Goal: Task Accomplishment & Management: Manage account settings

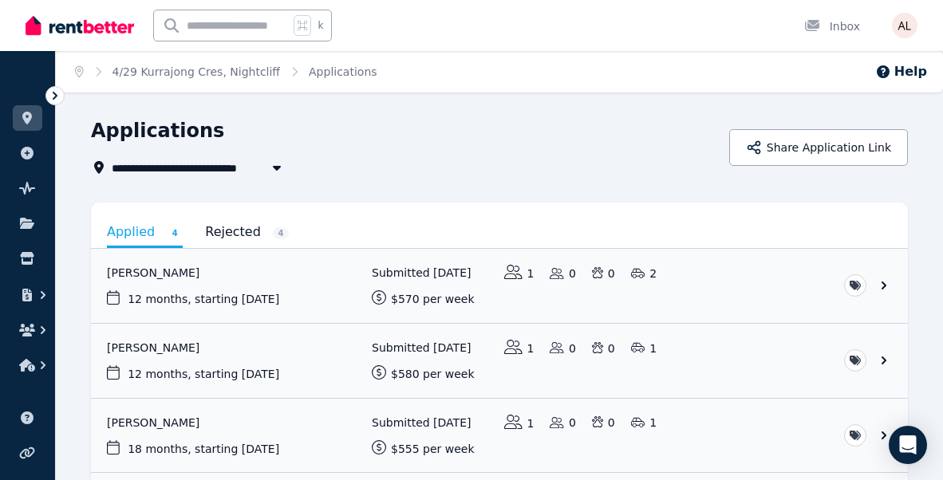
click at [27, 128] on link at bounding box center [28, 118] width 30 height 26
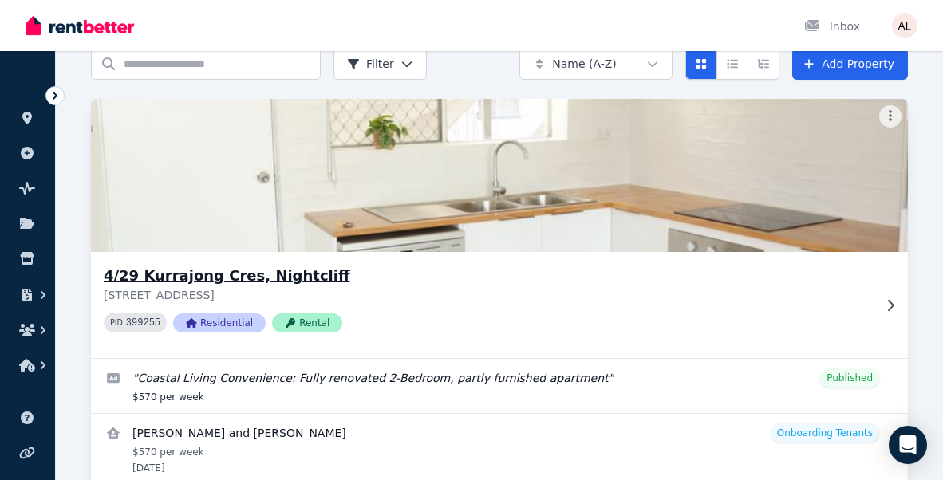
scroll to position [142, 0]
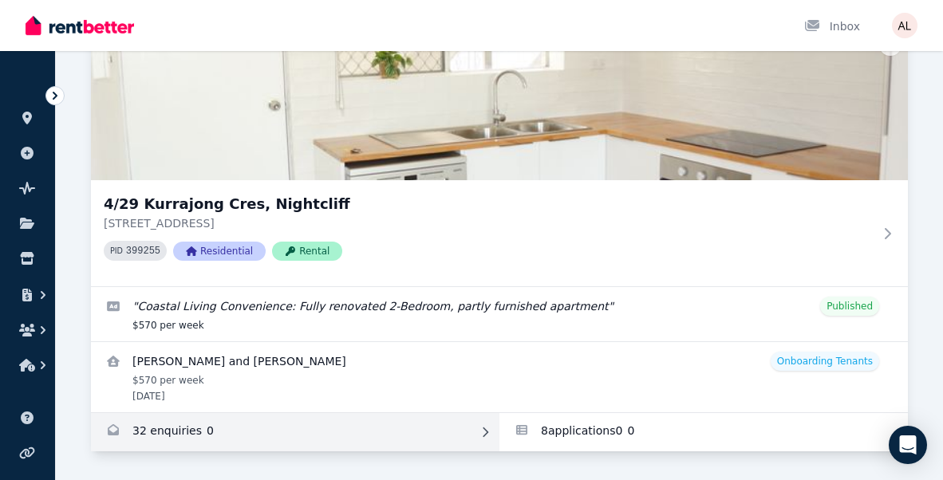
click at [168, 437] on link "Enquiries for 4/29 Kurrajong Cres, Nightcliff" at bounding box center [295, 432] width 408 height 38
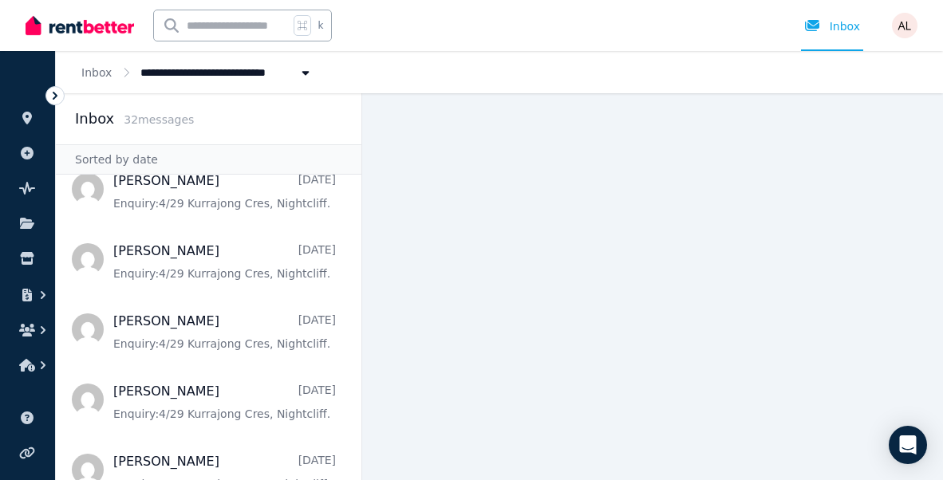
scroll to position [325, 0]
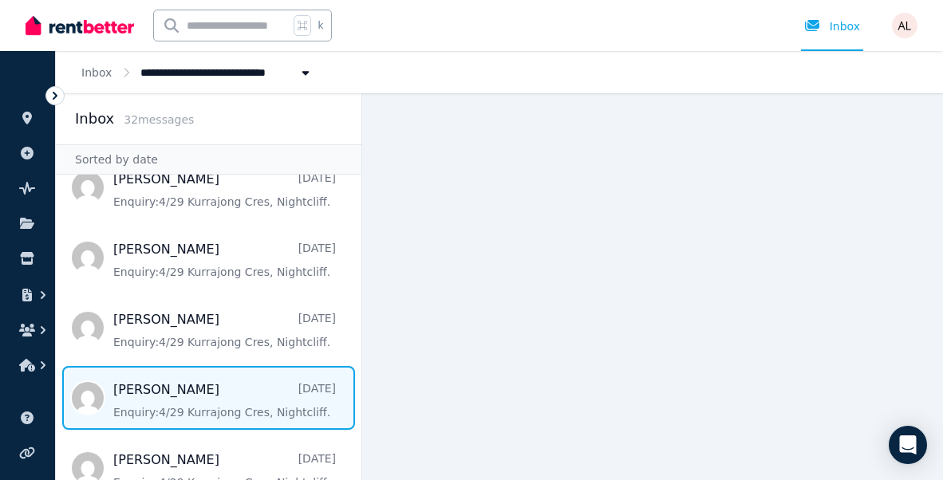
click at [155, 393] on span "Message list" at bounding box center [208, 398] width 305 height 64
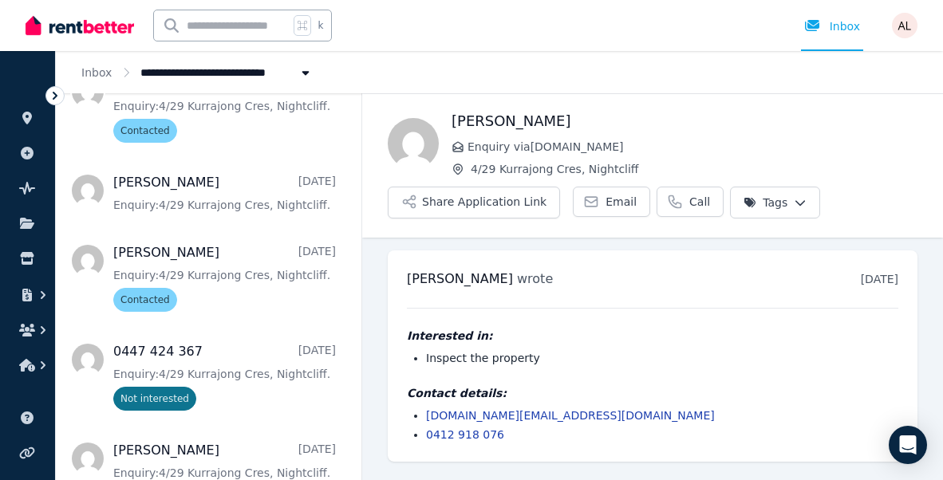
scroll to position [2195, 0]
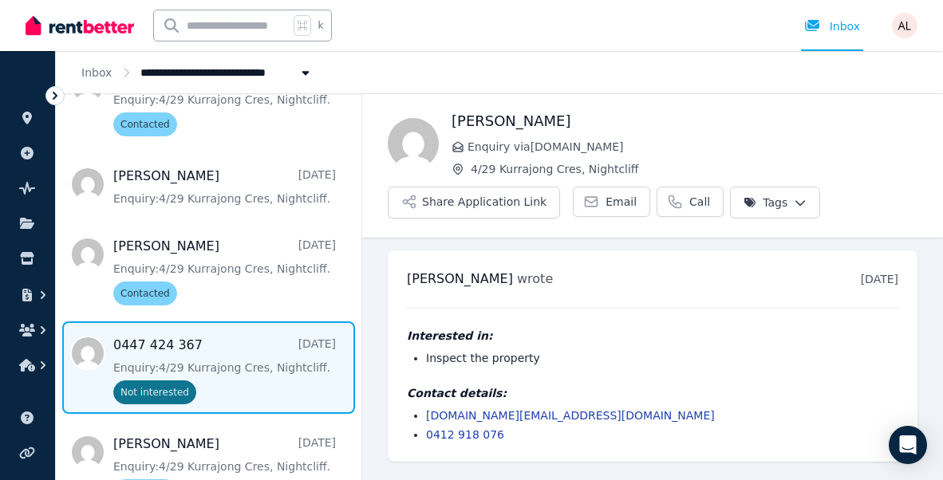
click at [223, 344] on span "Message list" at bounding box center [208, 367] width 305 height 93
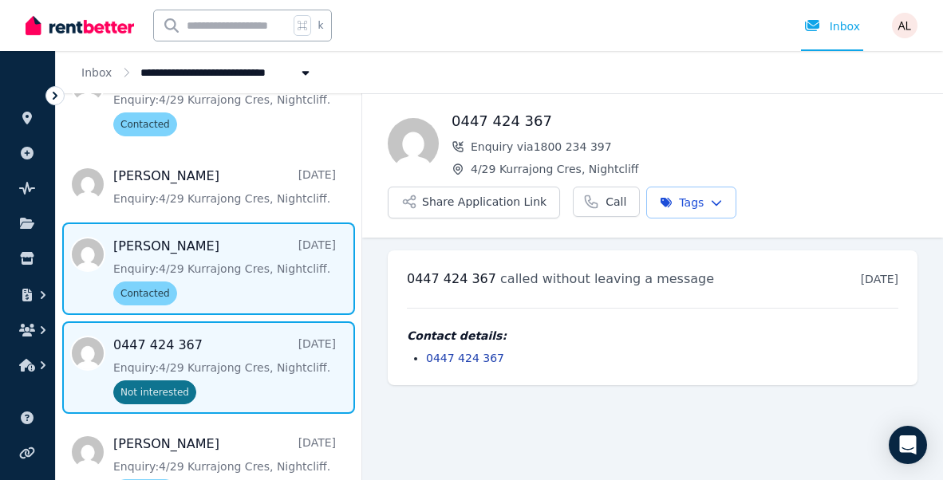
click at [205, 265] on span "Message list" at bounding box center [208, 268] width 305 height 93
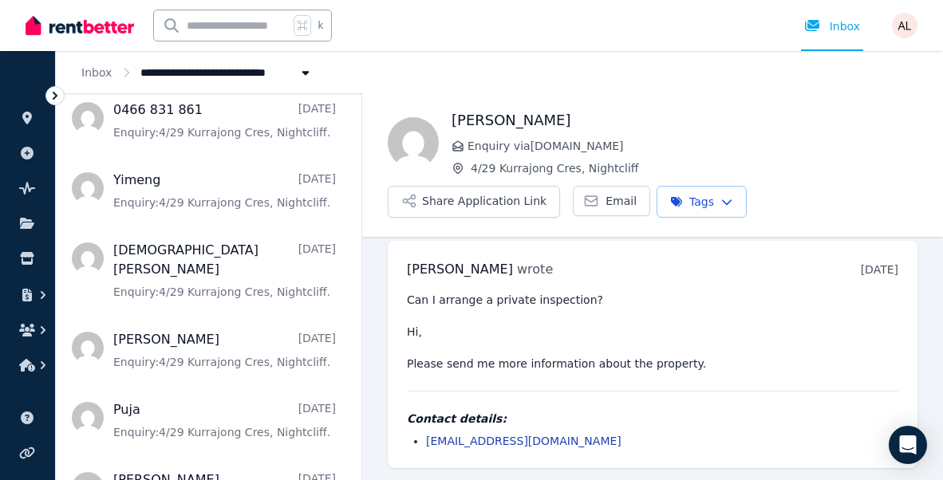
scroll to position [815, 0]
click at [29, 122] on icon at bounding box center [27, 118] width 16 height 13
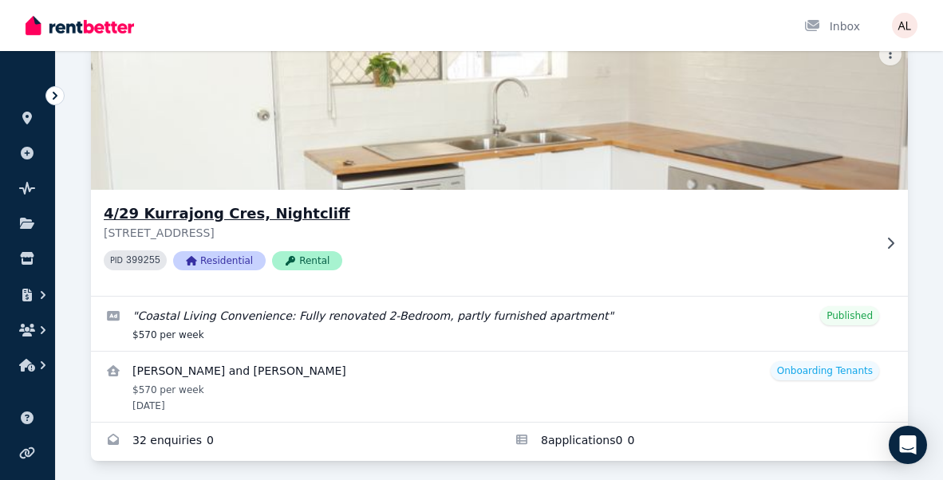
scroll to position [142, 0]
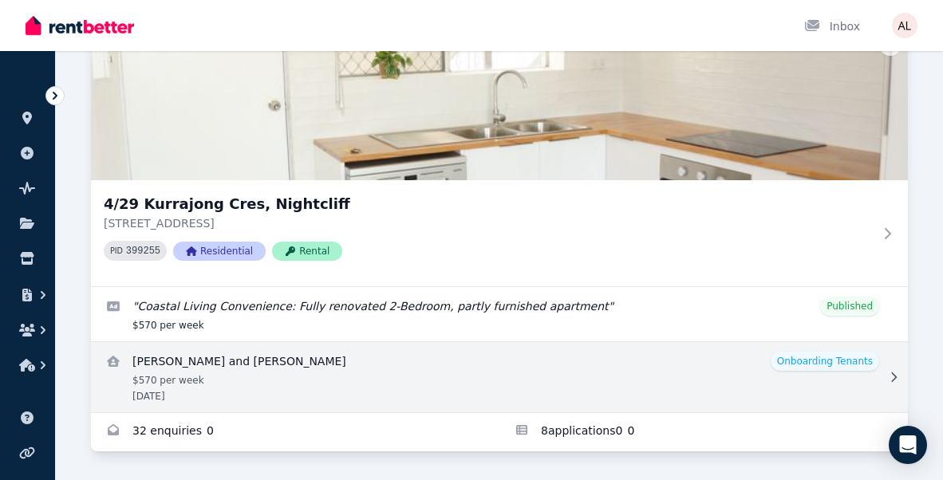
click at [319, 354] on link "View details for Kevin and Raquel Biggar" at bounding box center [499, 377] width 817 height 70
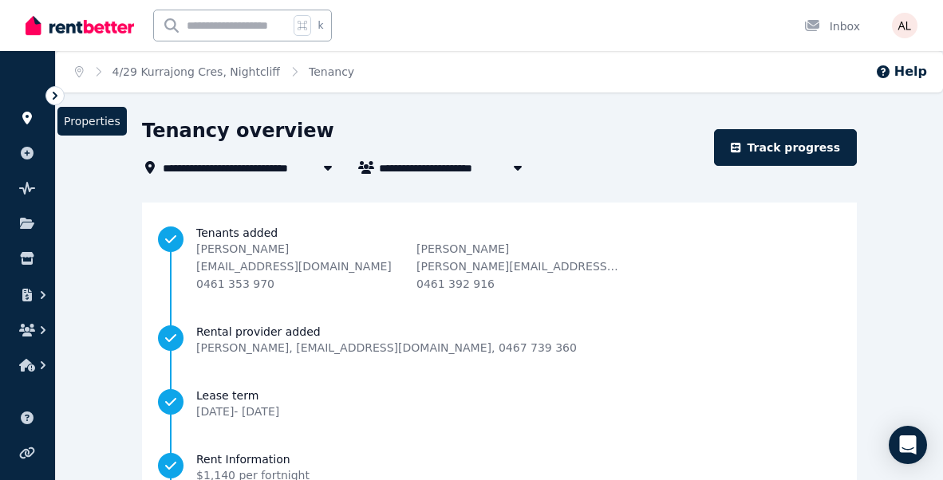
click at [22, 111] on link at bounding box center [28, 118] width 30 height 26
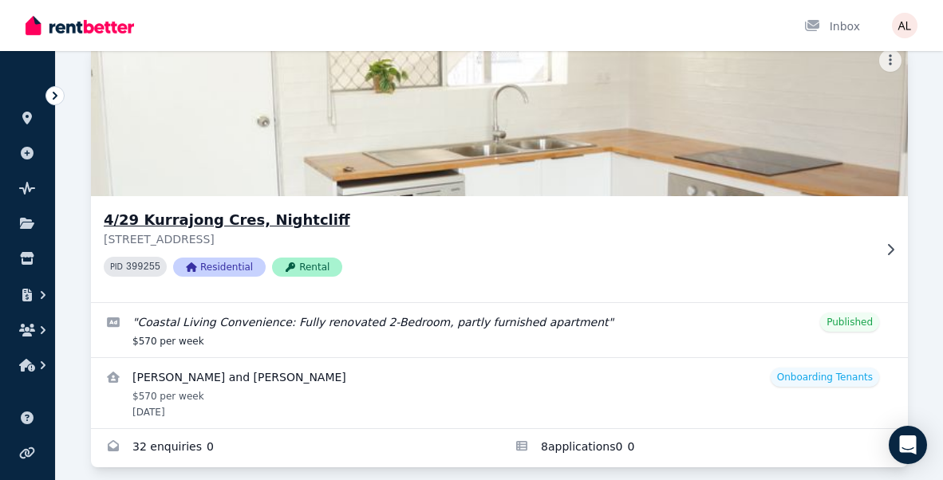
scroll to position [142, 0]
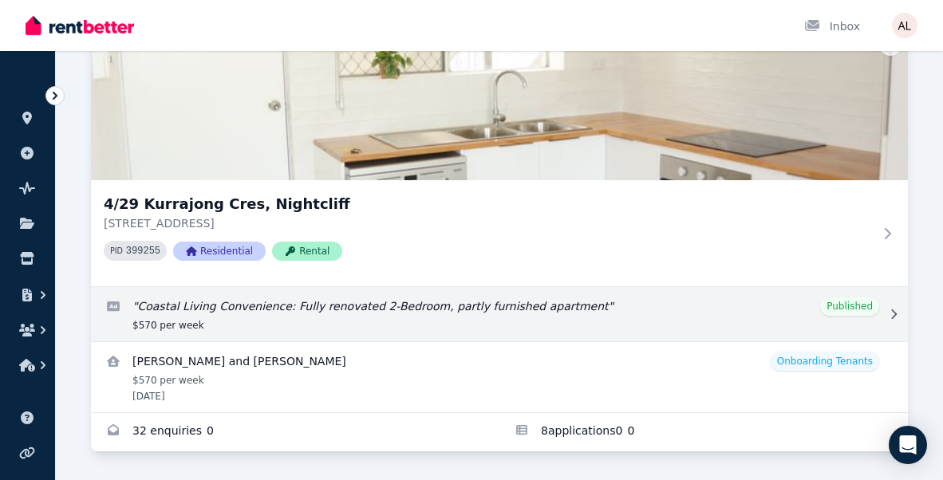
click at [667, 326] on link "Edit listing: Coastal Living Convenience: Fully renovated 2-Bedroom, partly fur…" at bounding box center [499, 314] width 817 height 54
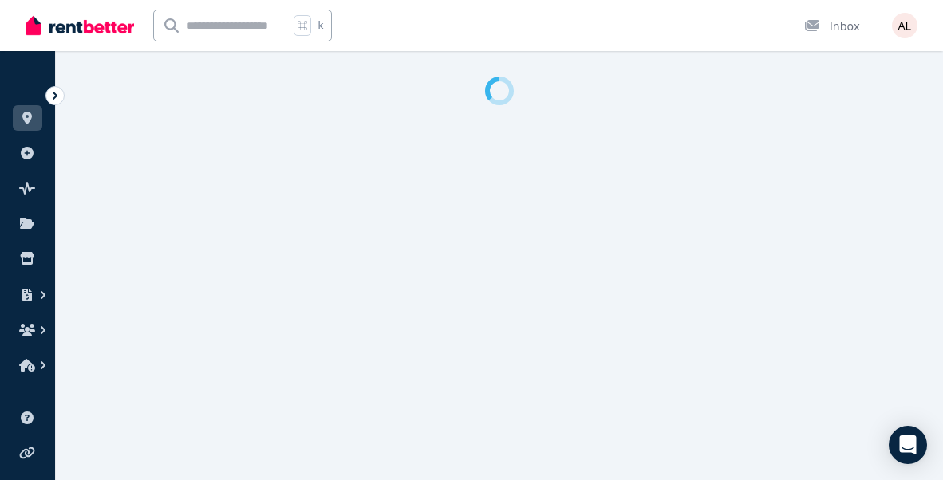
select select "**********"
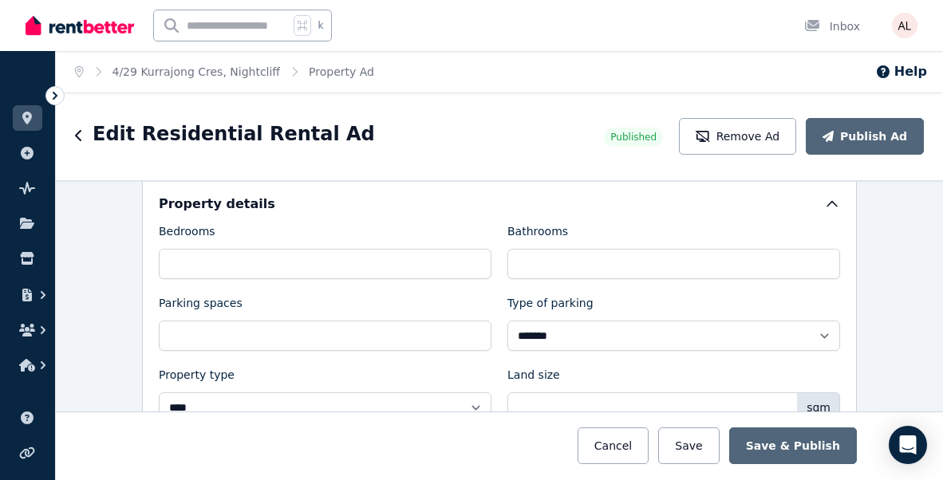
scroll to position [559, 0]
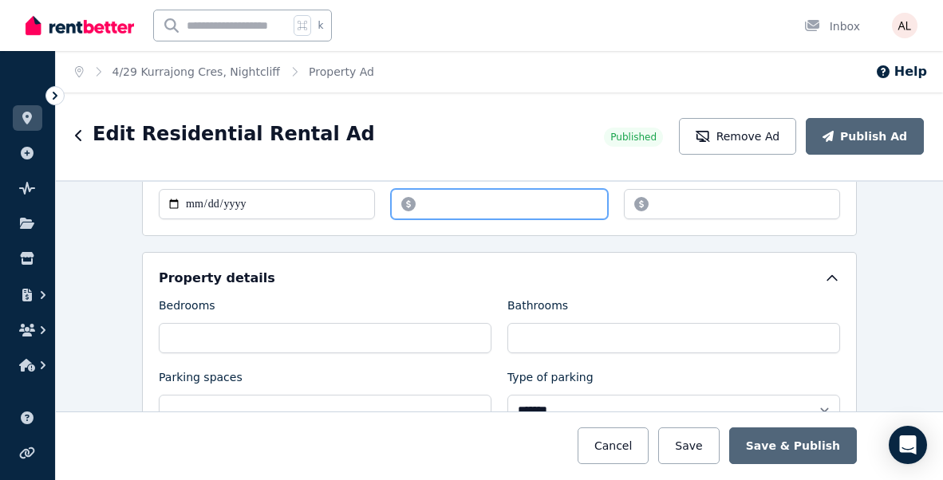
click at [438, 204] on input "******" at bounding box center [499, 204] width 216 height 30
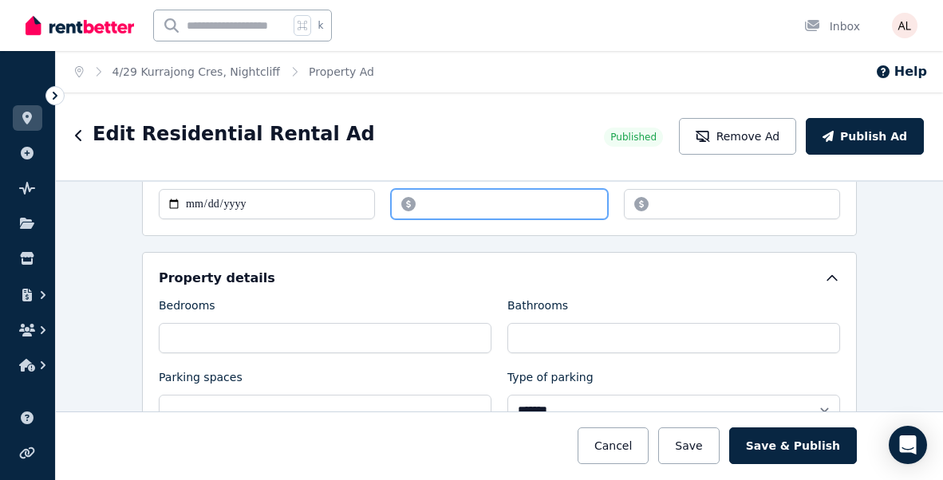
type input "******"
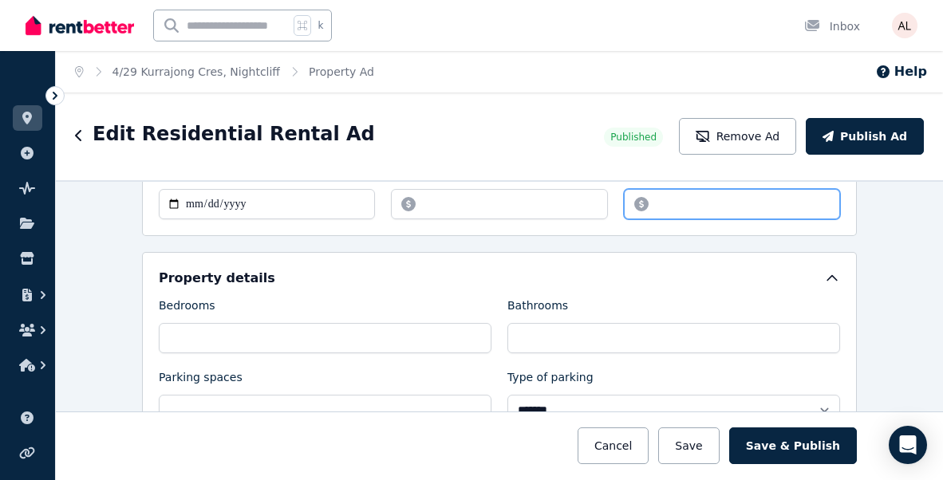
click at [713, 206] on input "*******" at bounding box center [732, 204] width 216 height 30
drag, startPoint x: 709, startPoint y: 208, endPoint x: 580, endPoint y: 208, distance: 129.2
click at [580, 208] on div "**********" at bounding box center [499, 191] width 681 height 56
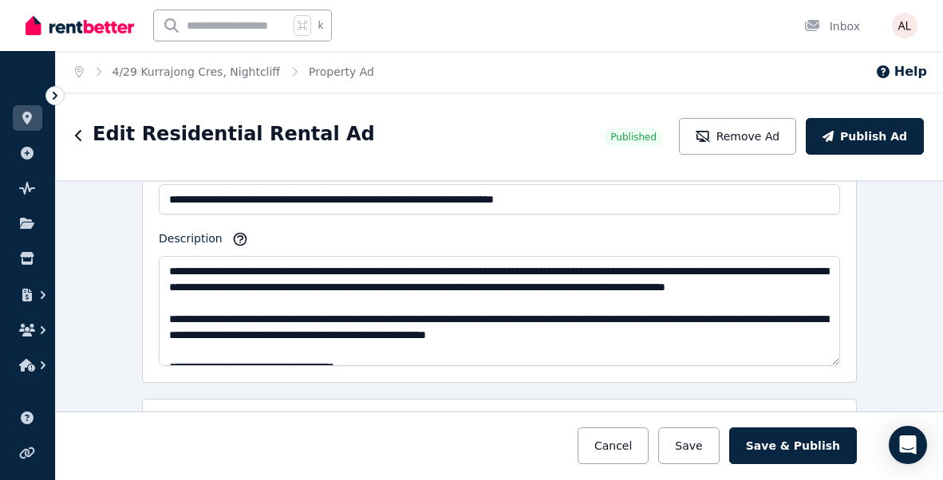
scroll to position [981, 0]
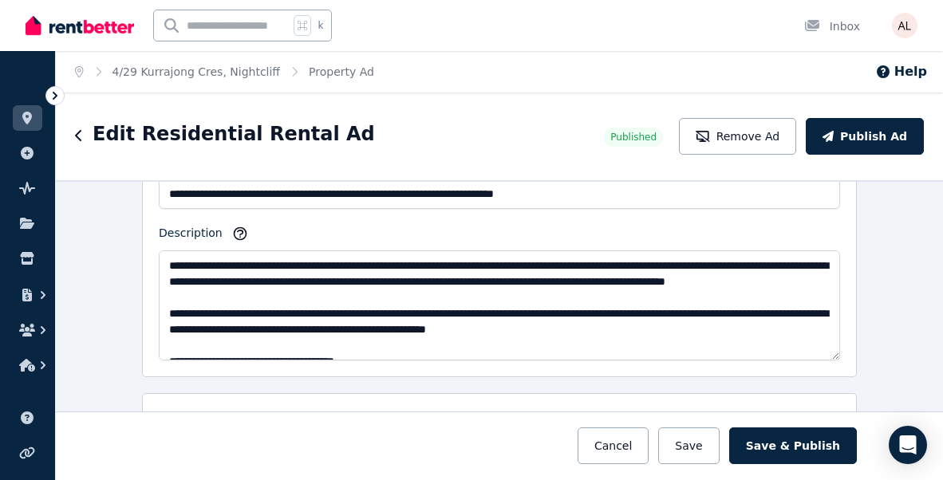
type input "****"
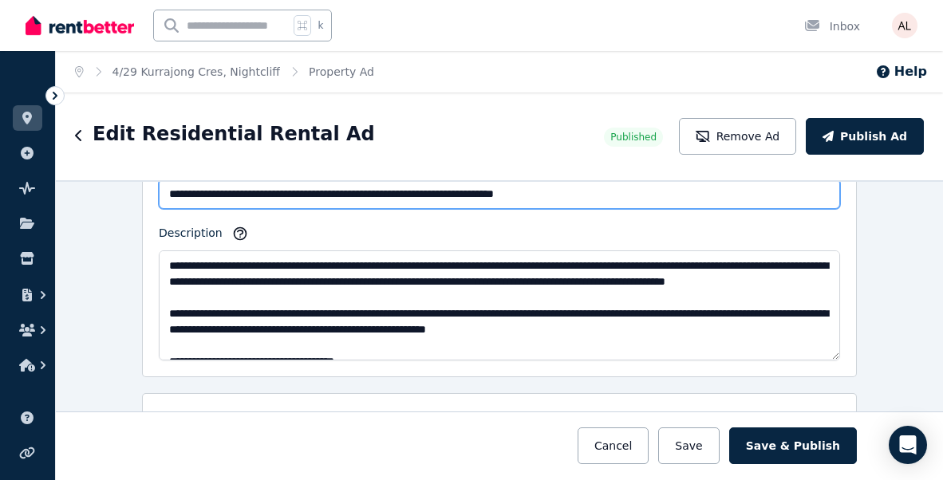
drag, startPoint x: 316, startPoint y: 194, endPoint x: 158, endPoint y: 199, distance: 158.0
click at [159, 199] on input "**********" at bounding box center [499, 194] width 681 height 30
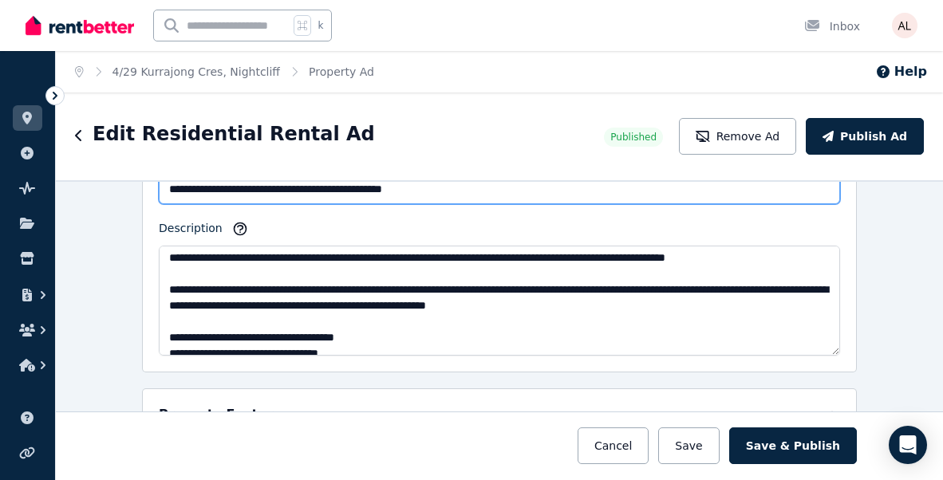
scroll to position [2, 0]
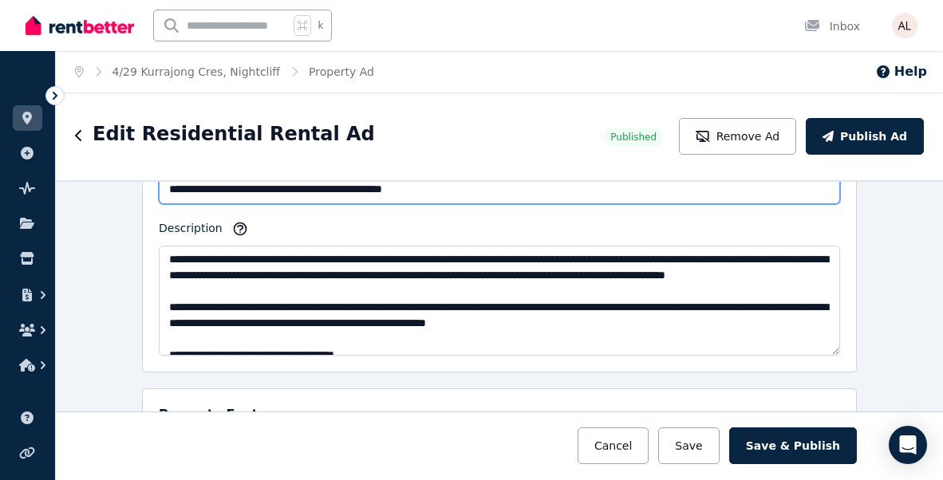
type input "**********"
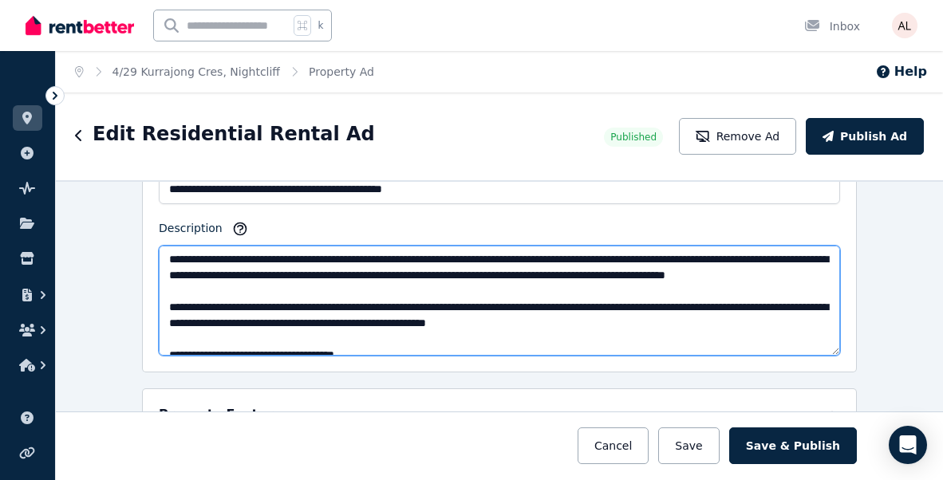
drag, startPoint x: 286, startPoint y: 274, endPoint x: 243, endPoint y: 275, distance: 43.1
click at [243, 275] on textarea "Description" at bounding box center [499, 301] width 681 height 110
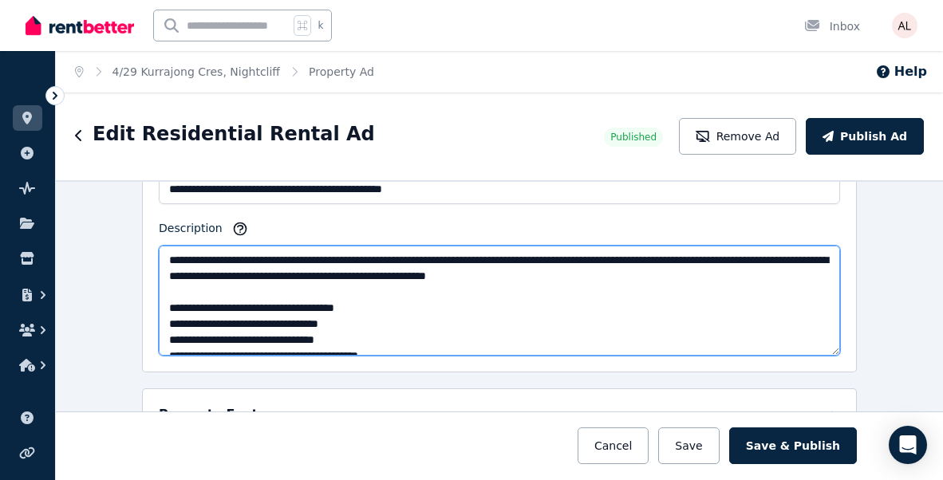
scroll to position [49, 0]
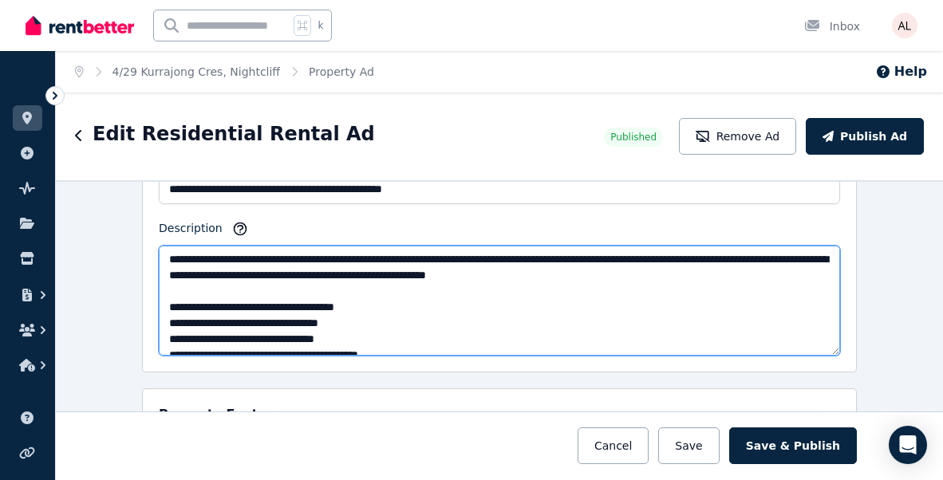
drag, startPoint x: 309, startPoint y: 291, endPoint x: 163, endPoint y: 295, distance: 146.8
click at [163, 295] on textarea "Description" at bounding box center [499, 301] width 681 height 110
click at [213, 291] on textarea "Description" at bounding box center [499, 301] width 681 height 110
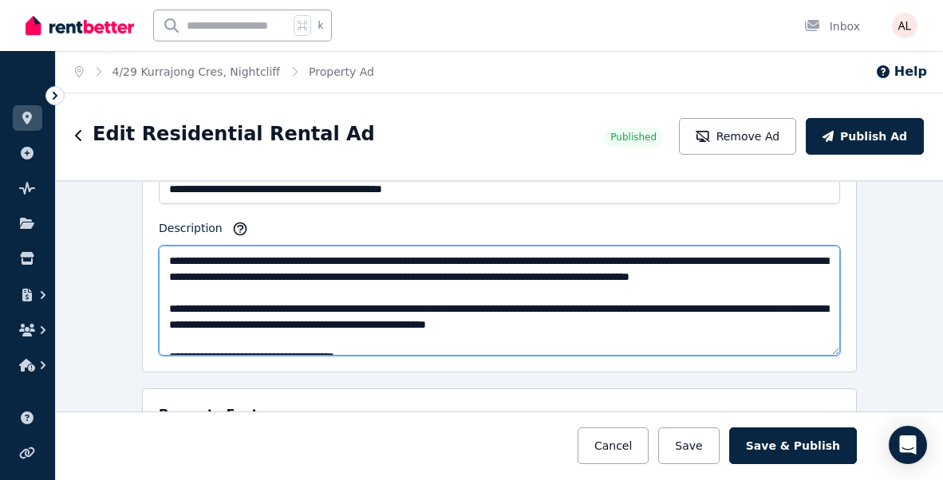
drag, startPoint x: 311, startPoint y: 289, endPoint x: 698, endPoint y: 323, distance: 388.3
click at [698, 323] on textarea "Description" at bounding box center [499, 301] width 681 height 110
click at [270, 350] on textarea "Description" at bounding box center [499, 301] width 681 height 110
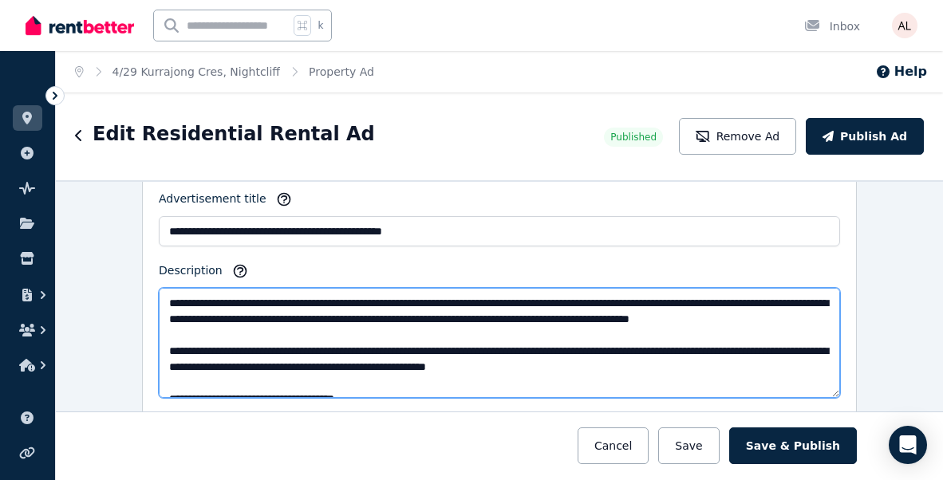
drag, startPoint x: 309, startPoint y: 340, endPoint x: 360, endPoint y: 288, distance: 72.7
click at [360, 288] on textarea "Description" at bounding box center [499, 343] width 681 height 110
click at [392, 383] on textarea "Description" at bounding box center [499, 343] width 681 height 110
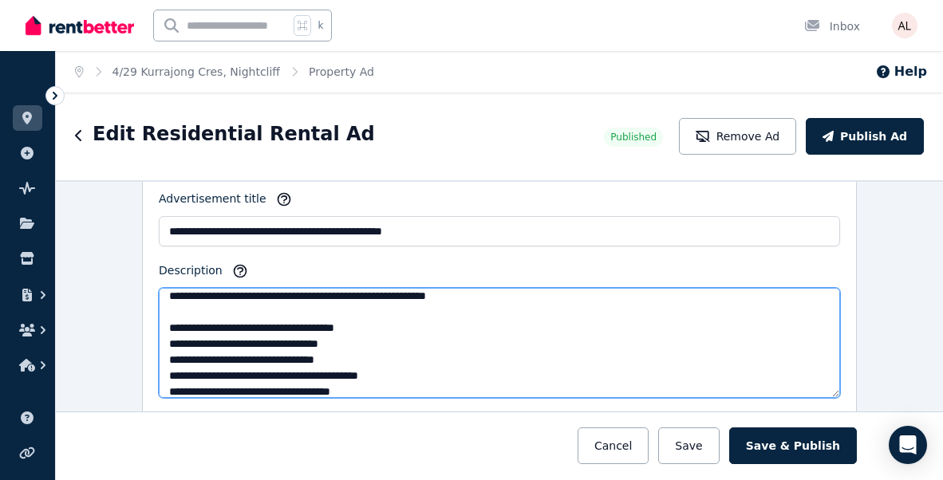
scroll to position [69, 0]
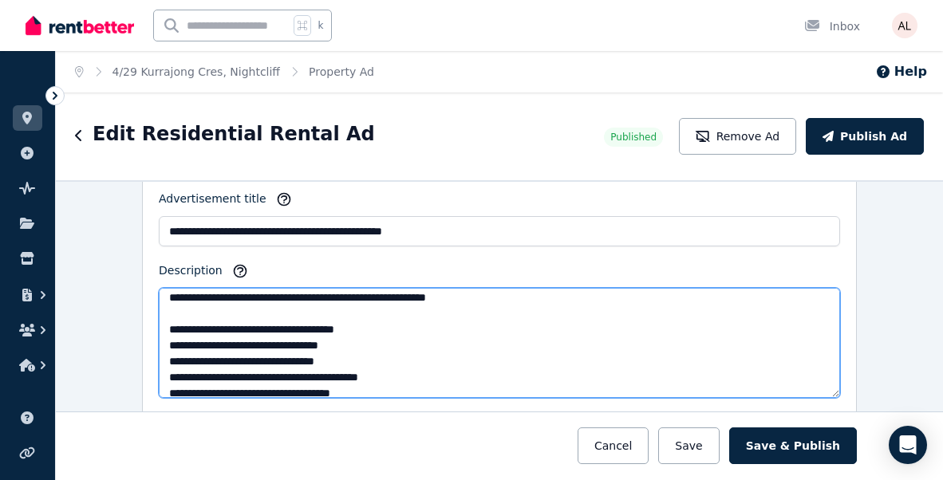
drag, startPoint x: 308, startPoint y: 313, endPoint x: 168, endPoint y: 311, distance: 139.6
click at [168, 311] on textarea "Description" at bounding box center [499, 343] width 681 height 110
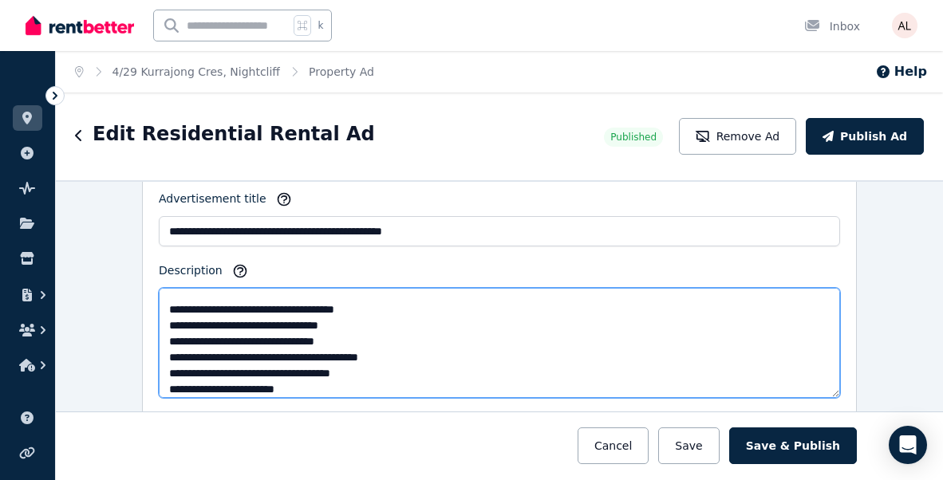
scroll to position [92, 0]
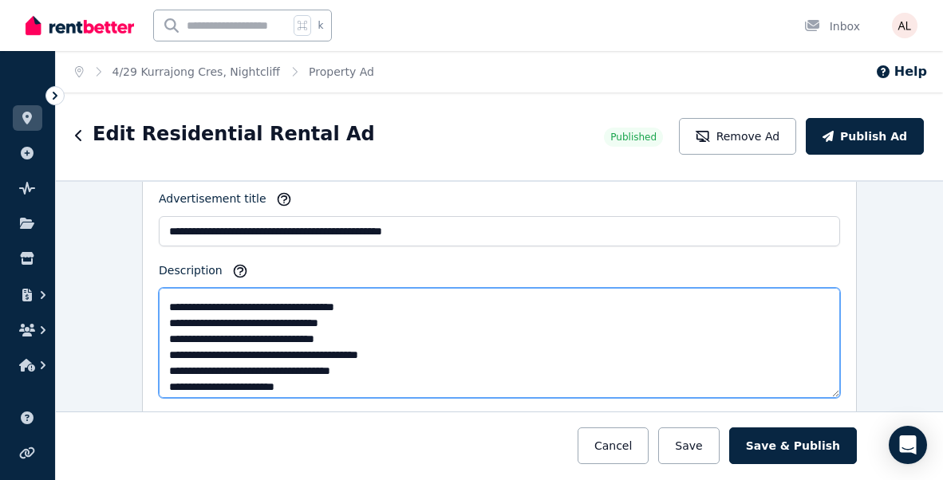
drag, startPoint x: 231, startPoint y: 321, endPoint x: 187, endPoint y: 321, distance: 43.9
click at [187, 321] on textarea "Description" at bounding box center [499, 343] width 681 height 110
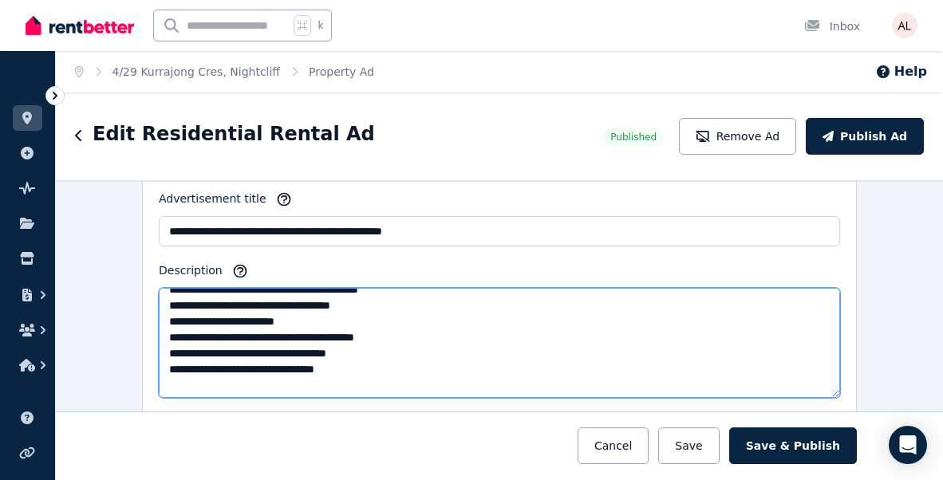
scroll to position [165, 0]
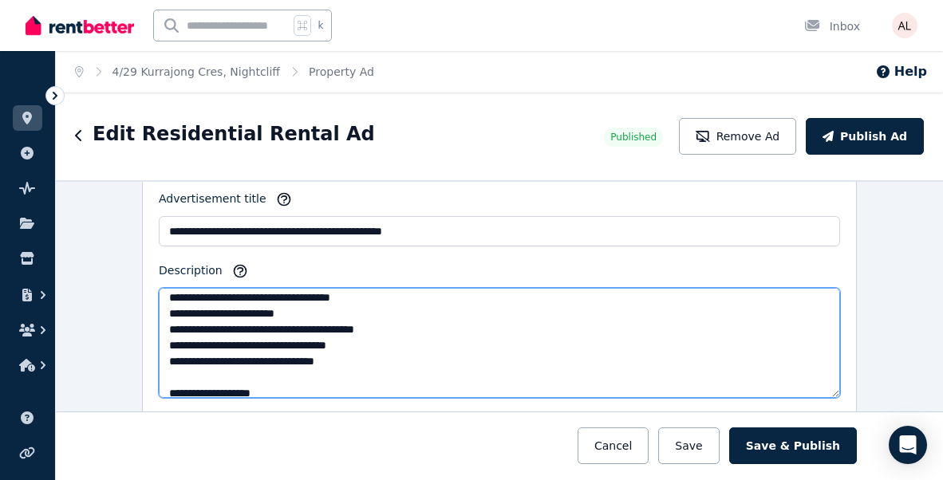
drag, startPoint x: 303, startPoint y: 331, endPoint x: 267, endPoint y: 332, distance: 35.9
click at [267, 332] on textarea "Description" at bounding box center [499, 343] width 681 height 110
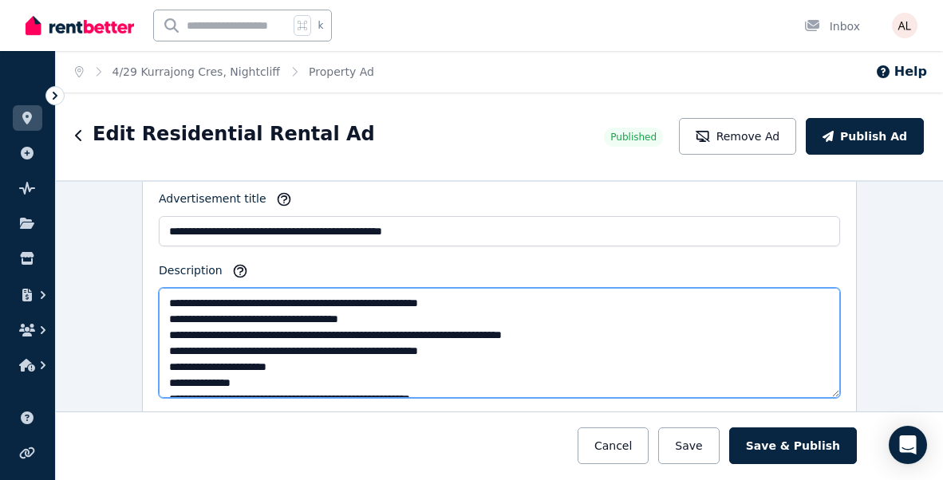
scroll to position [292, 0]
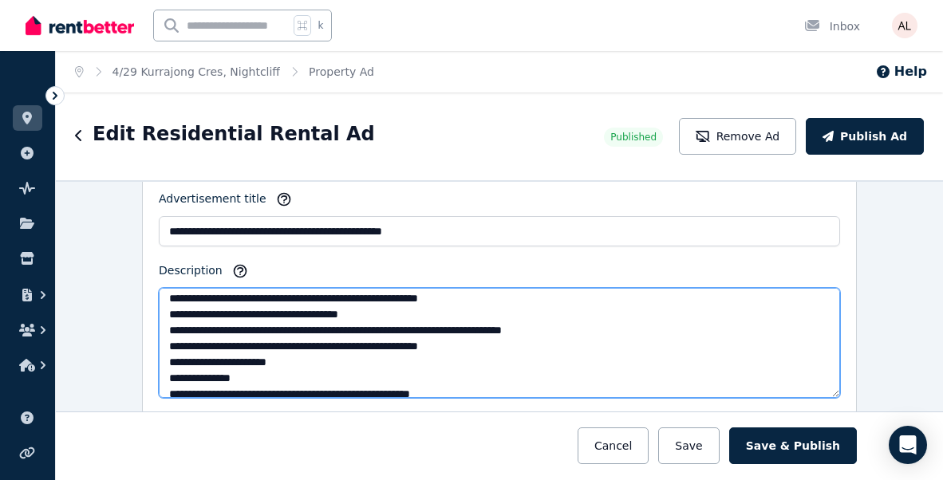
click at [315, 329] on textarea "Description" at bounding box center [499, 343] width 681 height 110
drag, startPoint x: 376, startPoint y: 333, endPoint x: 249, endPoint y: 327, distance: 127.7
click at [249, 327] on textarea "Description" at bounding box center [499, 343] width 681 height 110
click at [356, 371] on textarea "Description" at bounding box center [499, 343] width 681 height 110
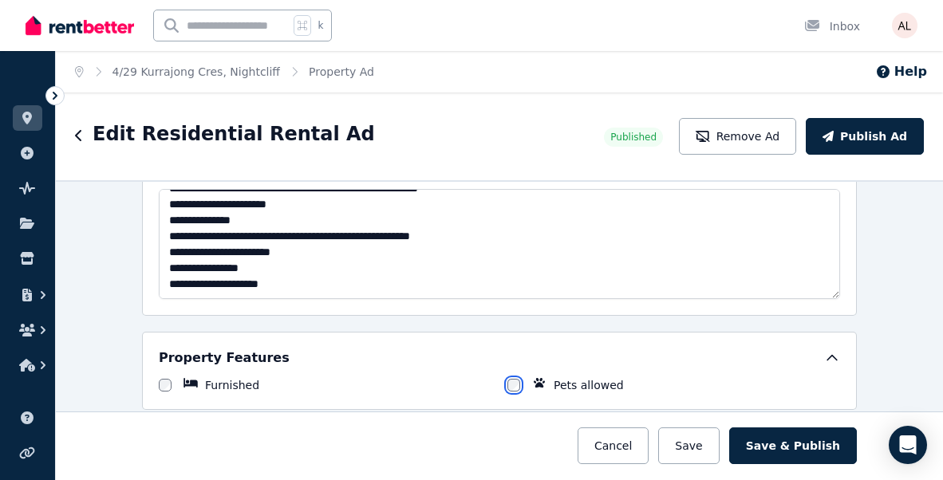
scroll to position [1037, 0]
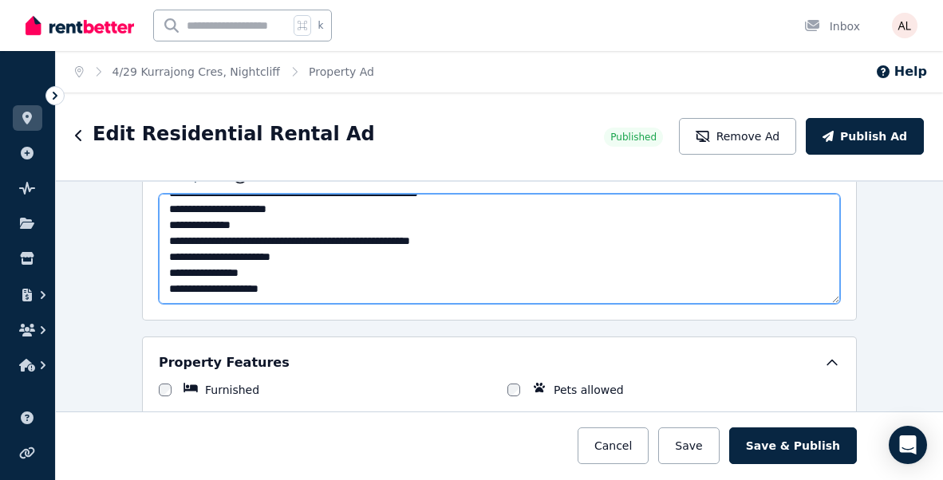
drag, startPoint x: 488, startPoint y: 243, endPoint x: 228, endPoint y: 237, distance: 260.0
click at [228, 237] on textarea "Description" at bounding box center [499, 249] width 681 height 110
click at [262, 240] on textarea "Description" at bounding box center [499, 249] width 681 height 110
click at [435, 236] on textarea "Description" at bounding box center [499, 249] width 681 height 110
click at [407, 257] on textarea "Description" at bounding box center [499, 249] width 681 height 110
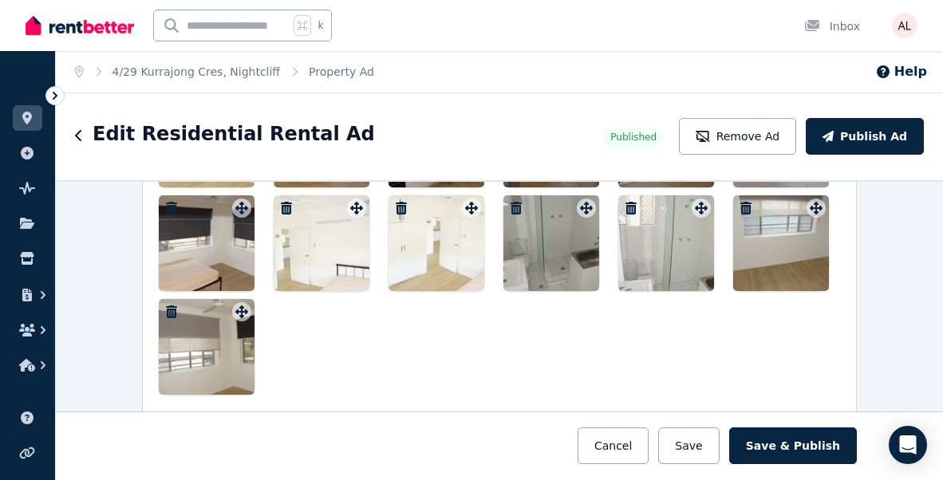
scroll to position [2183, 0]
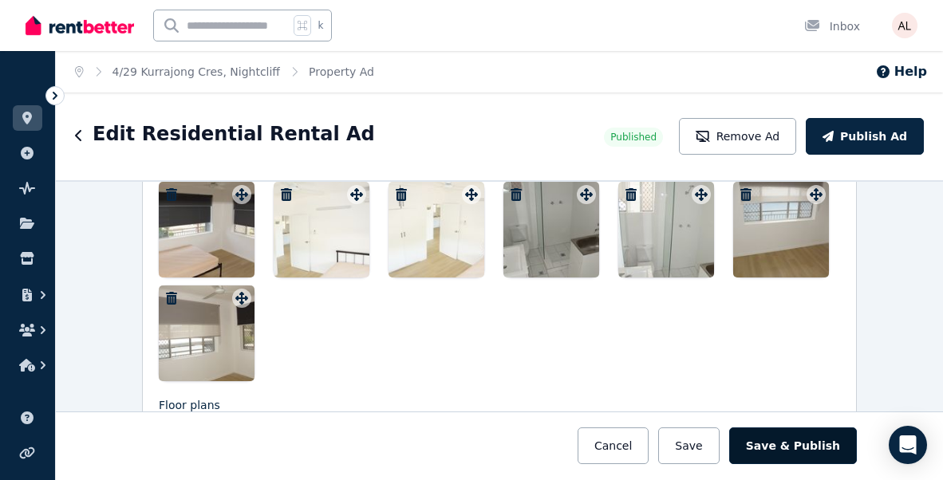
type textarea "**********"
click at [797, 442] on button "Save & Publish" at bounding box center [793, 445] width 128 height 37
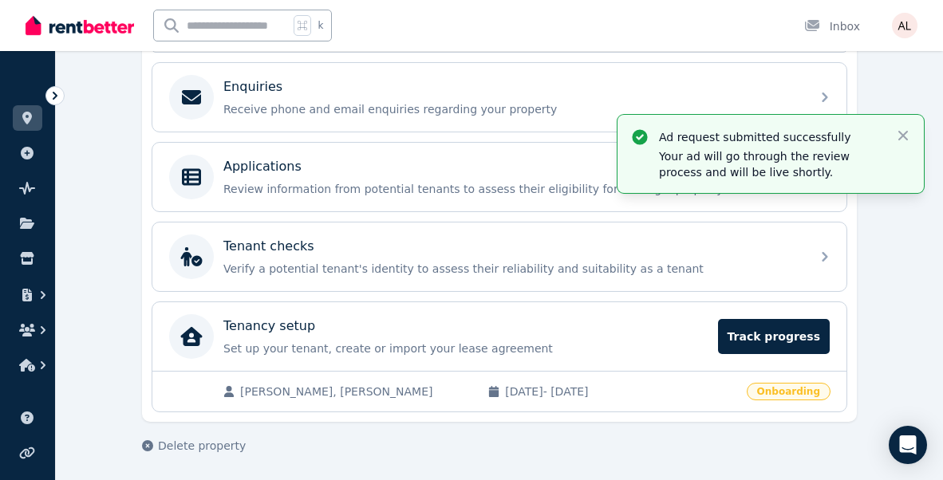
scroll to position [508, 0]
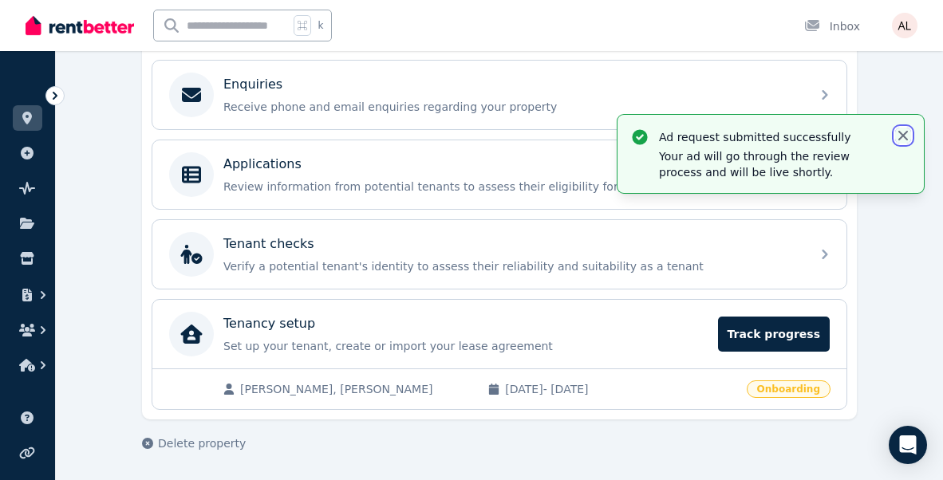
click at [906, 134] on icon "button" at bounding box center [903, 136] width 16 height 16
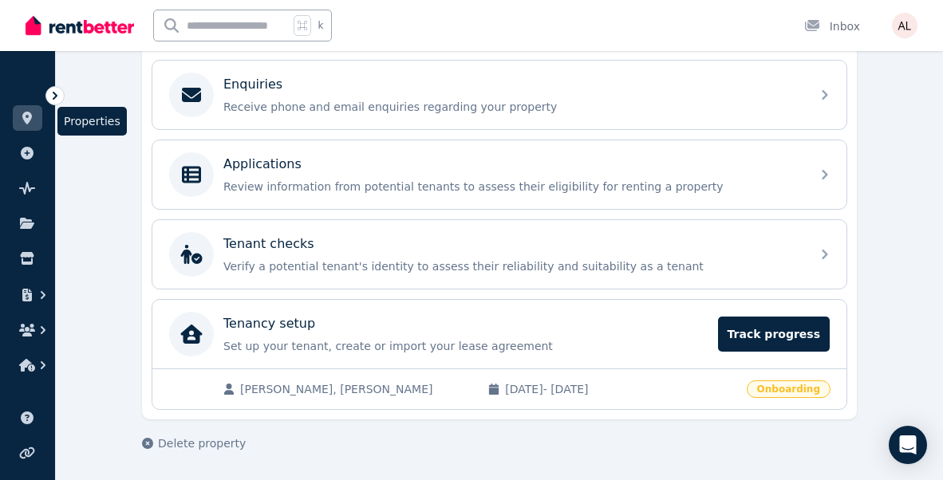
click at [27, 118] on icon at bounding box center [27, 118] width 10 height 13
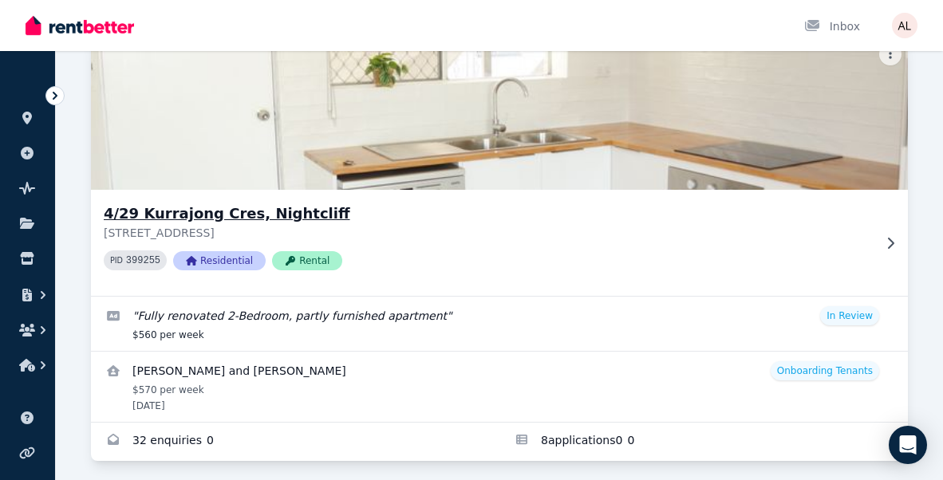
scroll to position [142, 0]
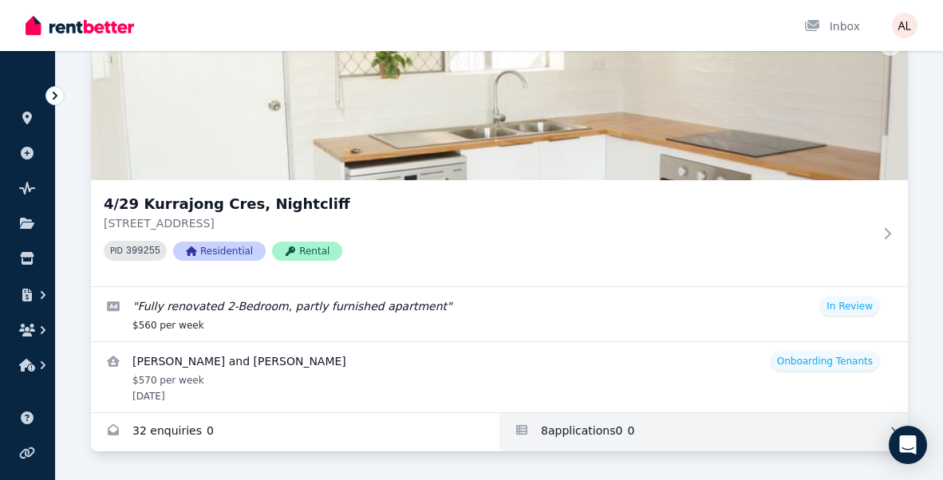
click at [569, 442] on link "Applications for 4/29 Kurrajong Cres, Nightcliff" at bounding box center [703, 432] width 408 height 38
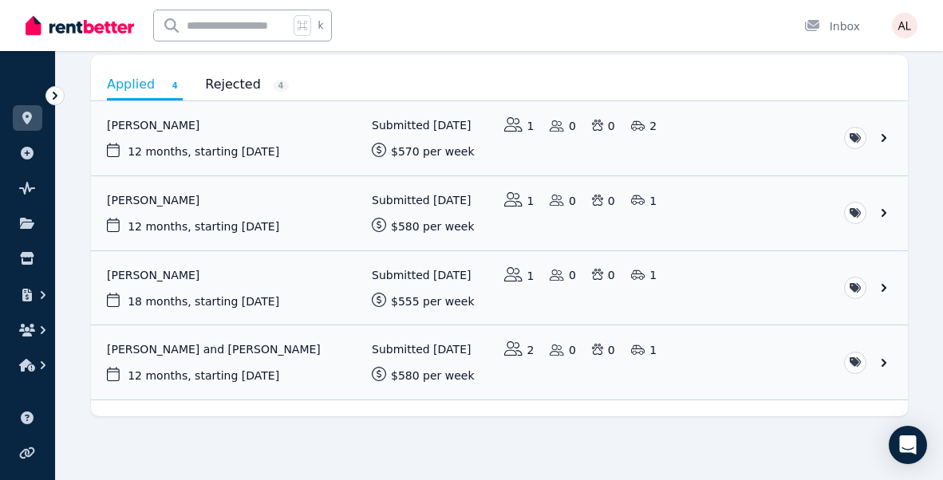
scroll to position [78, 0]
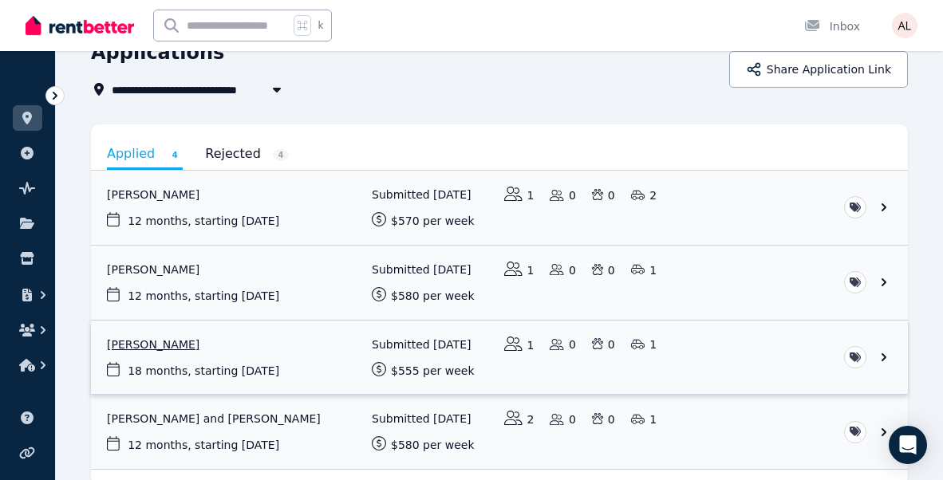
click at [285, 342] on link "View application: Bibek Bashyal" at bounding box center [499, 358] width 817 height 74
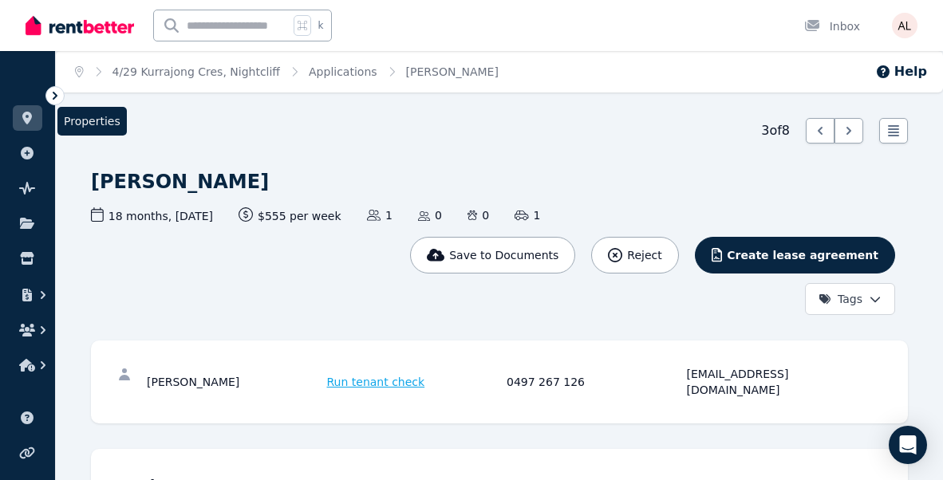
click at [27, 121] on icon at bounding box center [27, 118] width 10 height 13
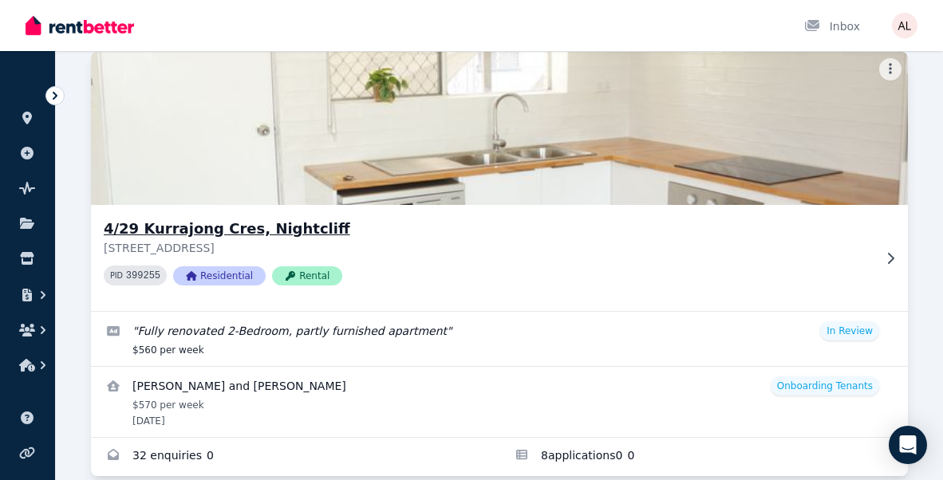
scroll to position [142, 0]
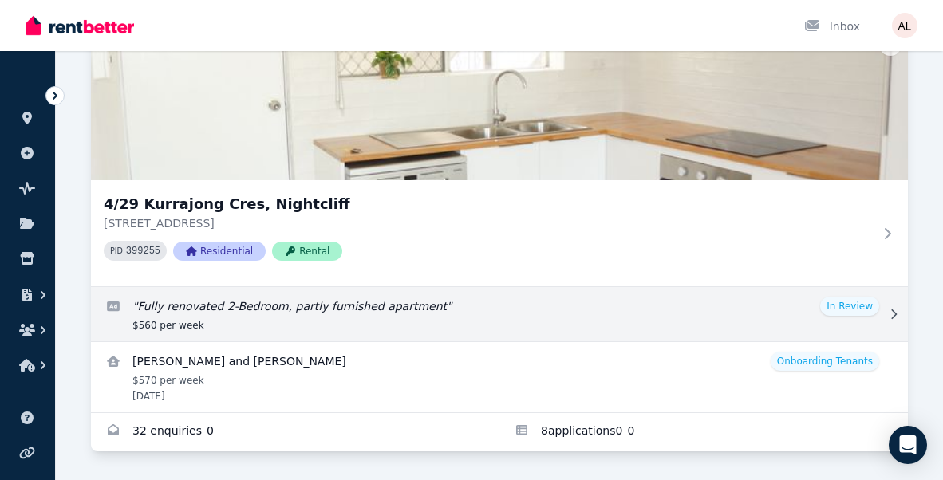
click at [432, 312] on link "Edit listing: Fully renovated 2-Bedroom, partly furnished apartment" at bounding box center [499, 314] width 817 height 54
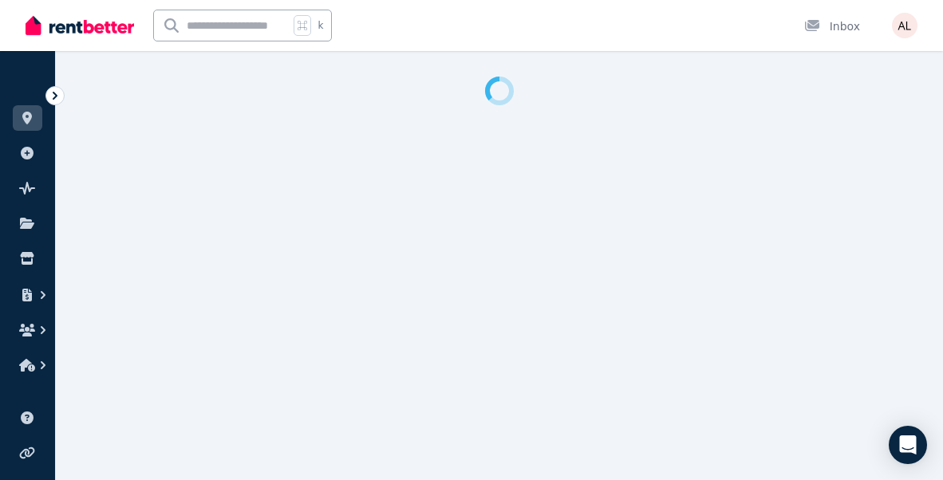
select select "**********"
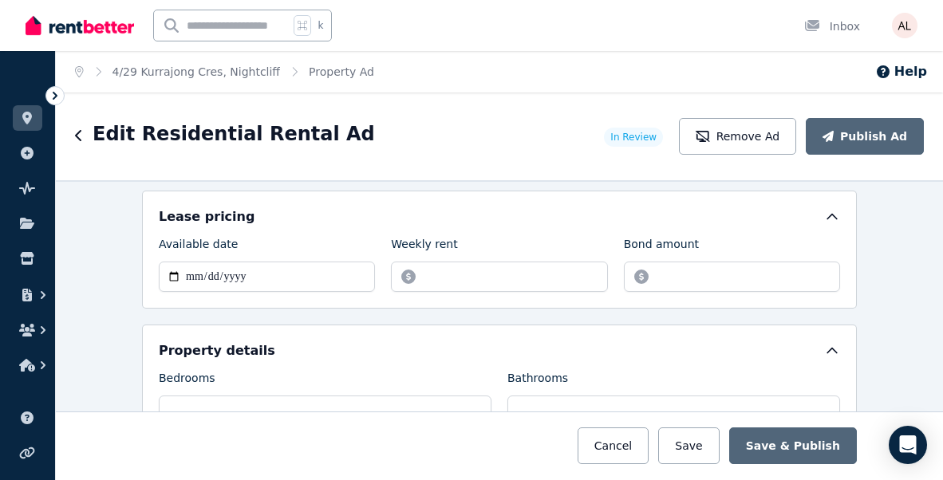
scroll to position [501, 0]
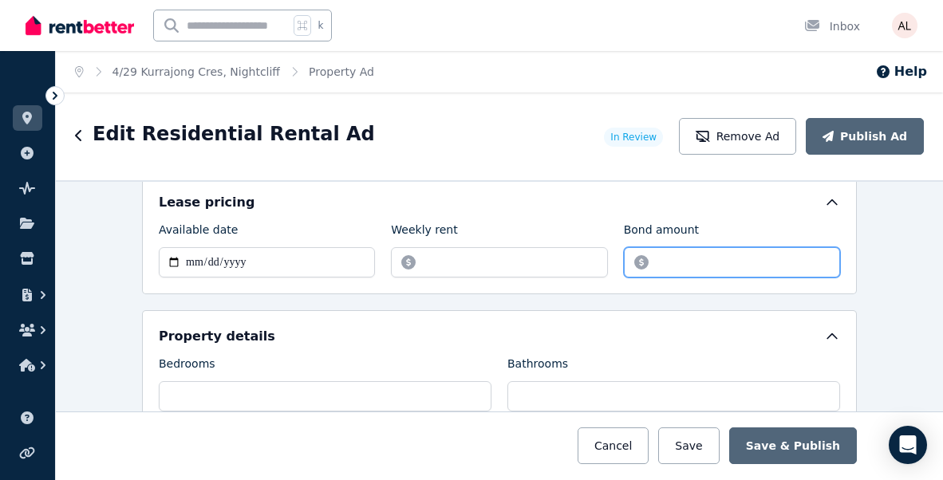
click at [663, 258] on input "*******" at bounding box center [732, 262] width 216 height 30
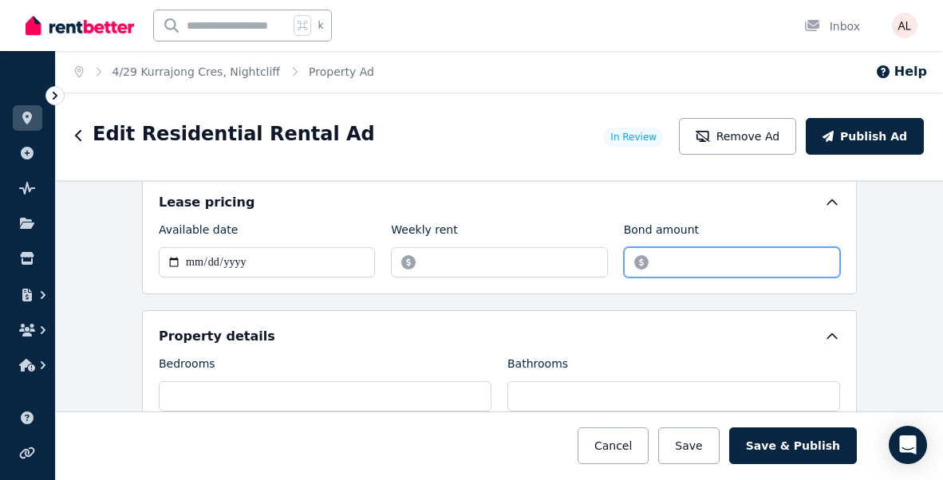
click at [674, 266] on input "*******" at bounding box center [732, 262] width 216 height 30
type input "*******"
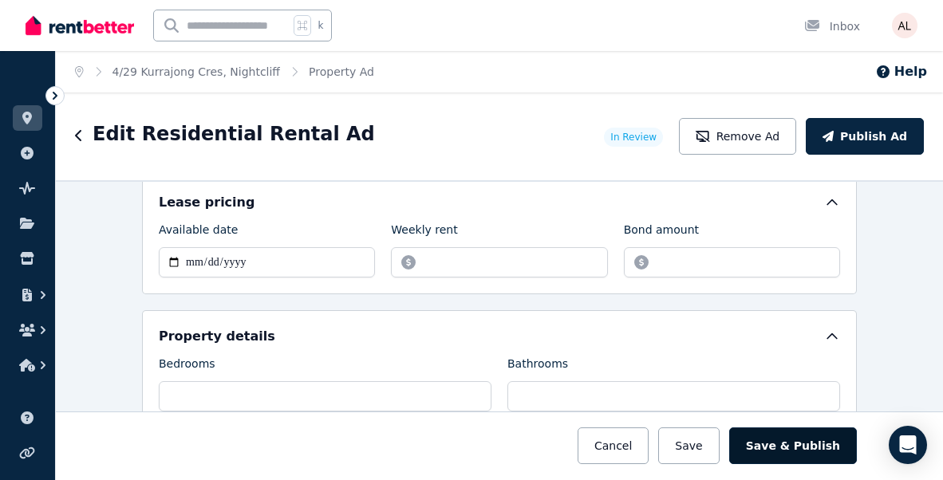
click at [775, 457] on button "Save & Publish" at bounding box center [793, 445] width 128 height 37
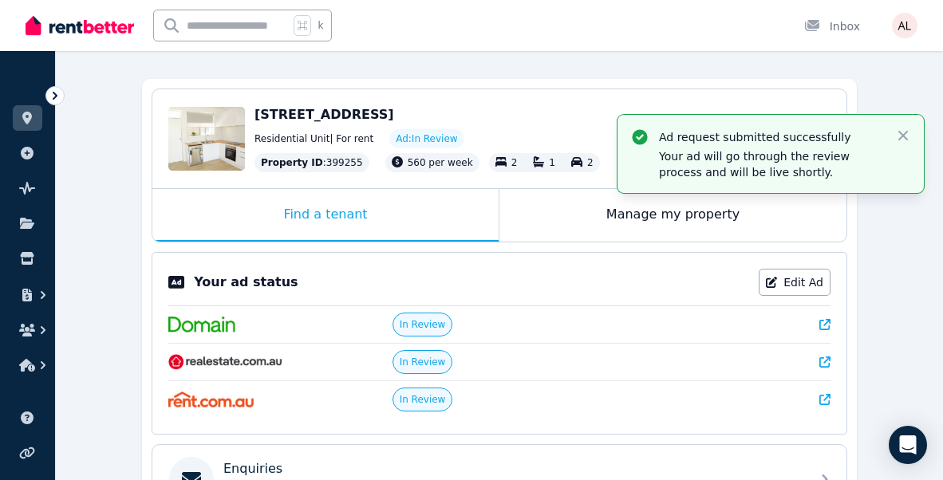
scroll to position [135, 0]
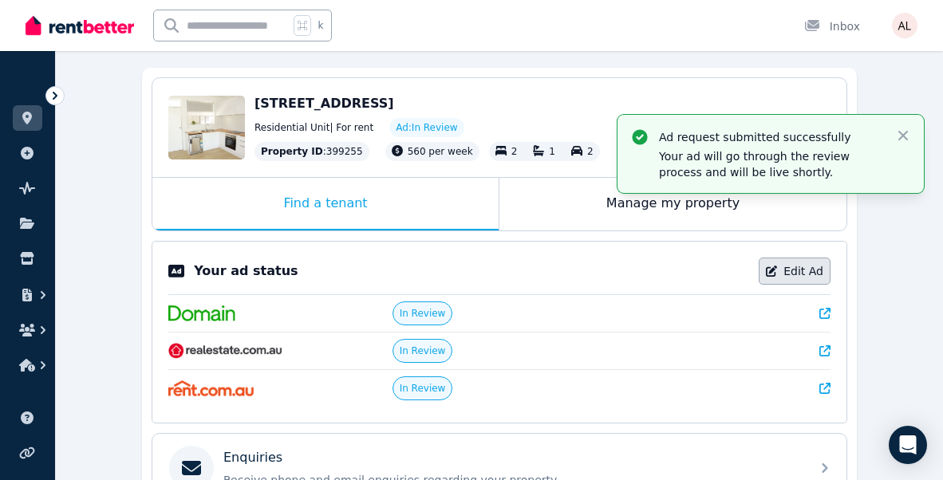
click at [796, 268] on link "Edit Ad" at bounding box center [794, 271] width 72 height 27
select select "**********"
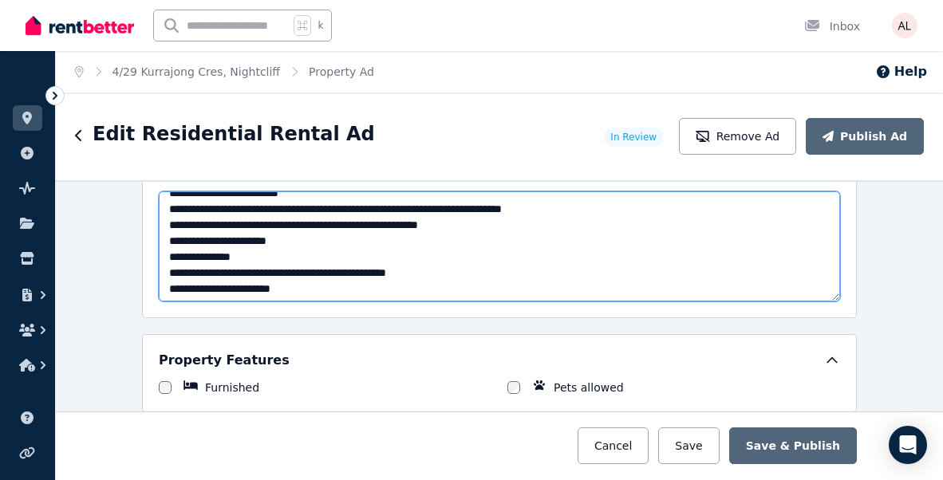
scroll to position [367, 0]
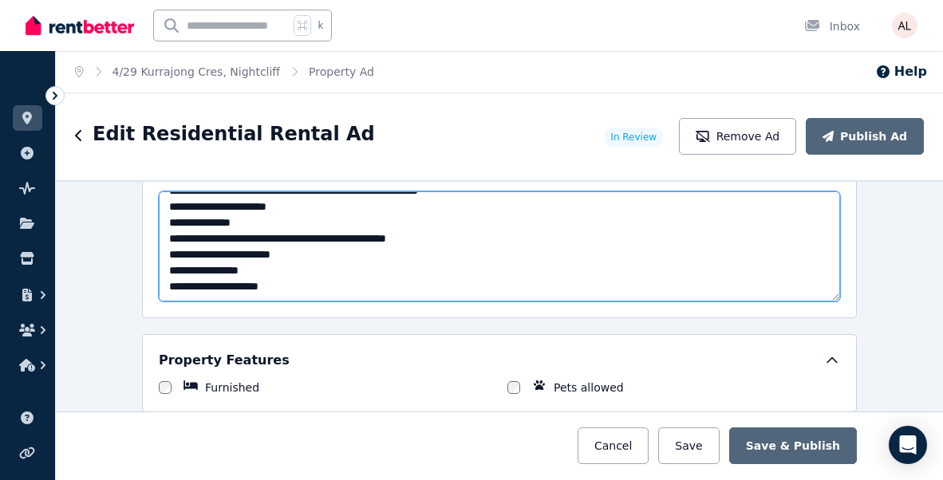
drag, startPoint x: 169, startPoint y: 203, endPoint x: 280, endPoint y: 325, distance: 164.8
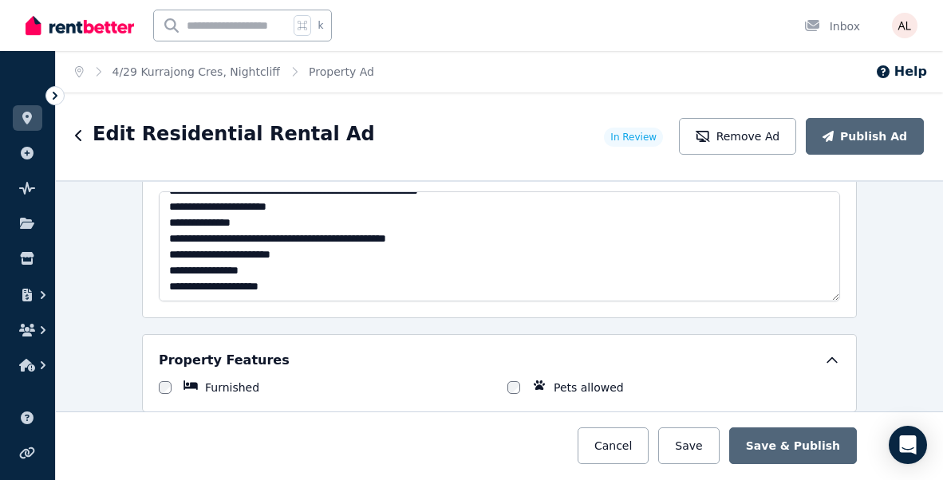
click at [880, 353] on div "**********" at bounding box center [499, 330] width 887 height 300
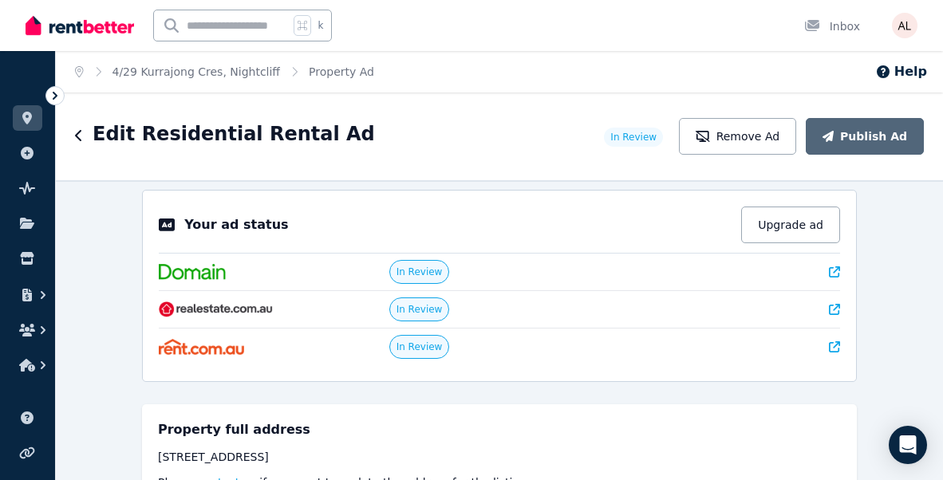
scroll to position [0, 0]
